Goal: Information Seeking & Learning: Find specific fact

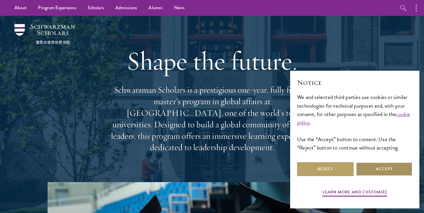
click at [388, 171] on button "Accept" at bounding box center [384, 169] width 56 height 14
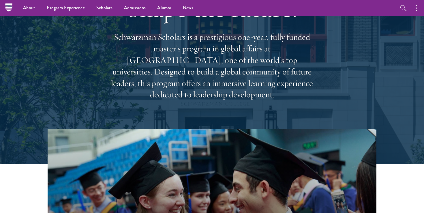
scroll to position [8, 0]
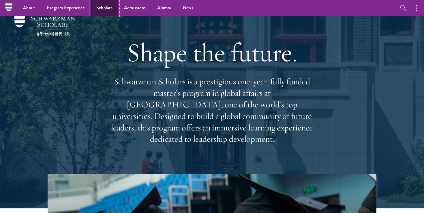
click at [107, 9] on link "Scholars" at bounding box center [104, 8] width 28 height 16
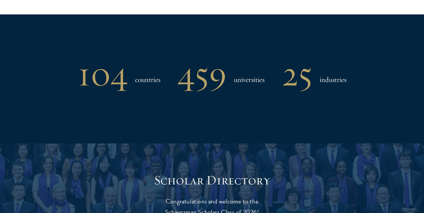
scroll to position [676, 0]
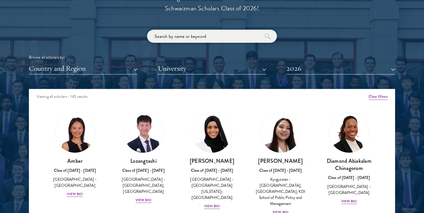
click at [179, 37] on input "search" at bounding box center [212, 36] width 130 height 13
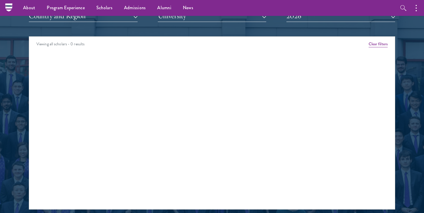
scroll to position [709, 0]
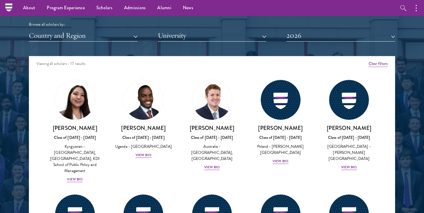
type input "a"
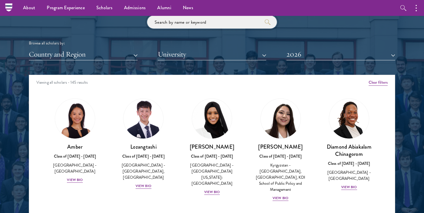
scroll to position [690, 0]
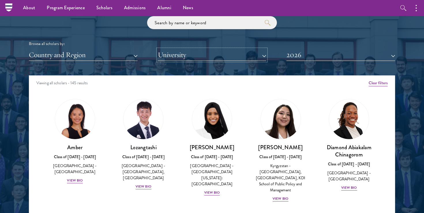
click at [178, 55] on button "University" at bounding box center [212, 55] width 109 height 12
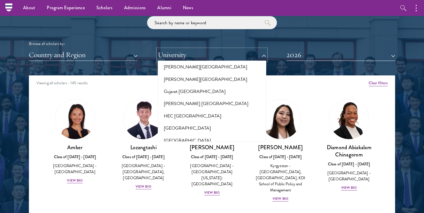
scroll to position [1388, 0]
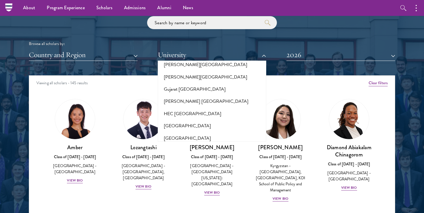
click at [189, 156] on button "[GEOGRAPHIC_DATA]" at bounding box center [211, 162] width 105 height 12
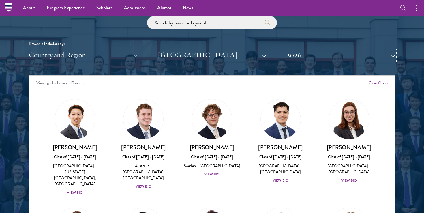
click at [306, 57] on button "2026" at bounding box center [340, 55] width 109 height 12
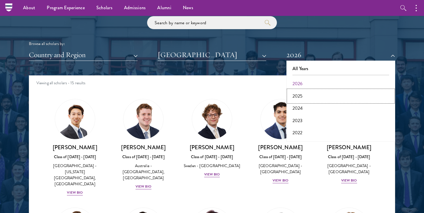
click at [301, 95] on button "2025" at bounding box center [340, 96] width 105 height 12
